Goal: Navigation & Orientation: Find specific page/section

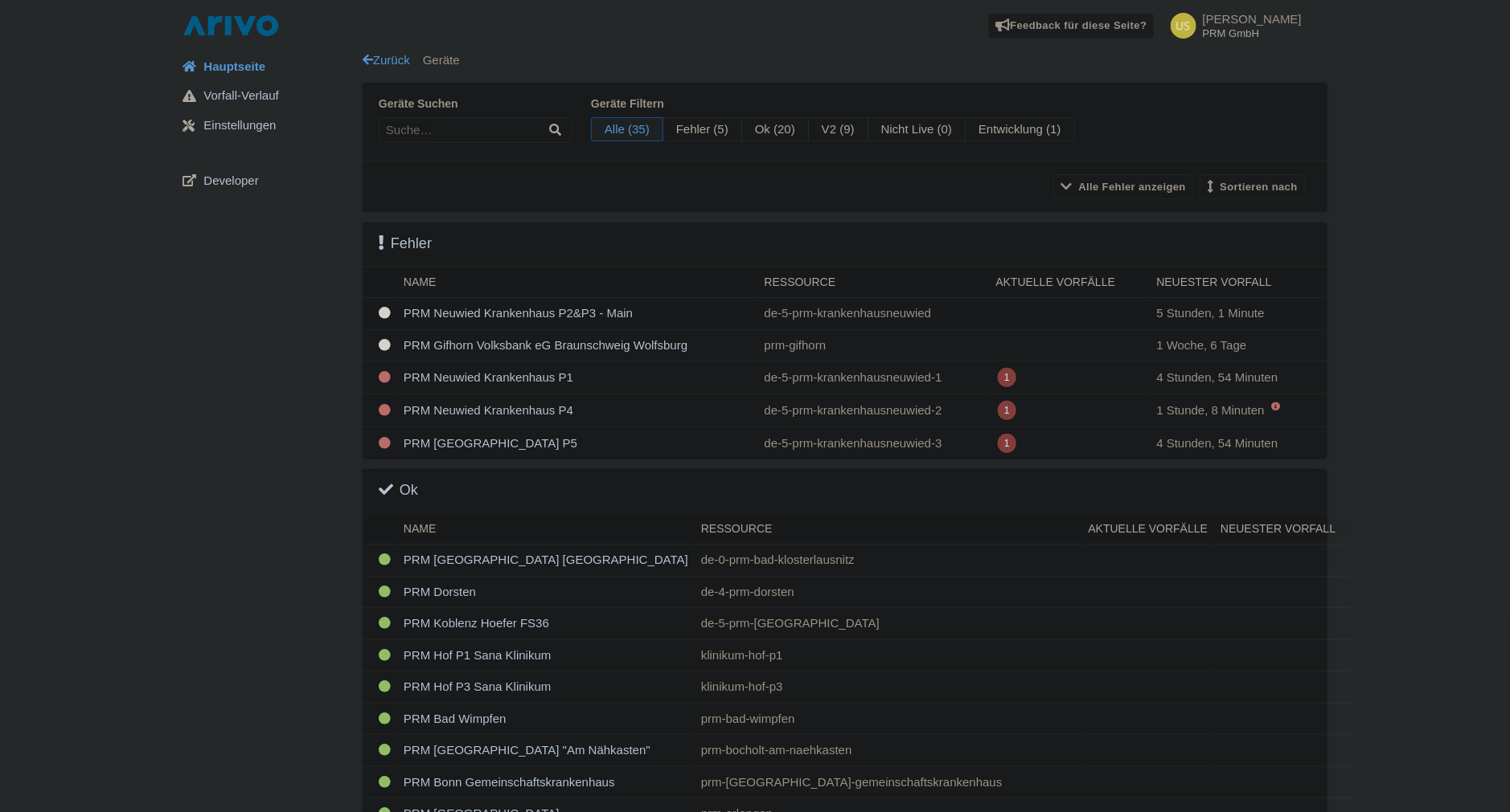
click at [458, 315] on td "PRM Neuwied Krankenhaus P2&P3 - Main" at bounding box center [577, 315] width 361 height 32
click at [522, 309] on td "PRM Neuwied Krankenhaus P2&P3 - Main" at bounding box center [577, 315] width 361 height 32
click at [483, 347] on td "PRM Gifhorn Volksbank eG Braunschweig Wolfsburg" at bounding box center [575, 346] width 357 height 32
click at [515, 376] on td "PRM Neuwied Krankenhaus P1" at bounding box center [575, 378] width 357 height 33
click at [482, 409] on td "PRM Neuwied Krankenhaus P4" at bounding box center [575, 410] width 357 height 33
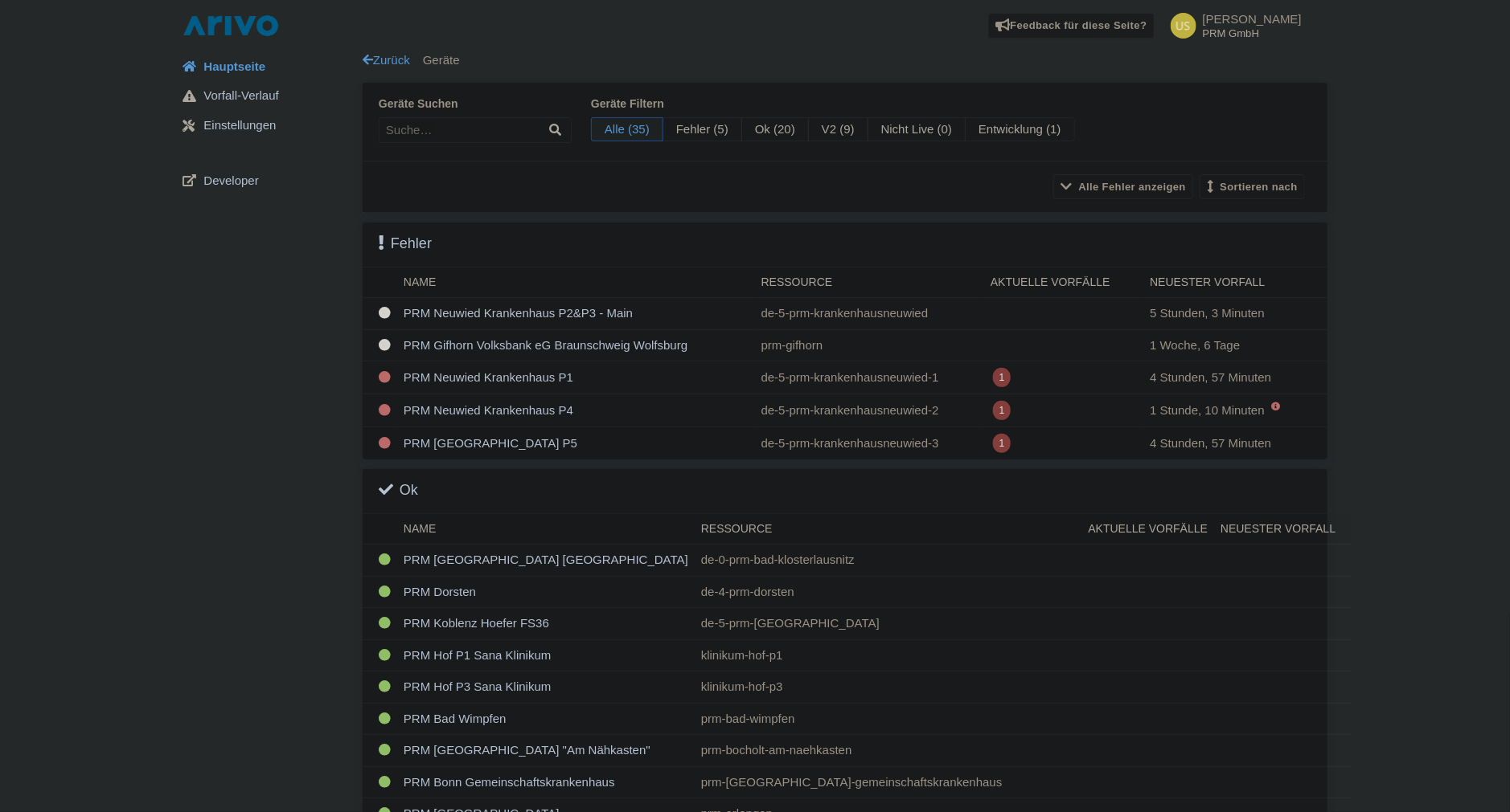
click at [472, 442] on td "PRM Neuwied Krankenhaus P5" at bounding box center [575, 443] width 357 height 33
